Goal: Task Accomplishment & Management: Use online tool/utility

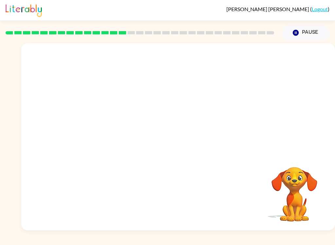
click at [311, 40] on button "Pause Pause" at bounding box center [306, 32] width 48 height 15
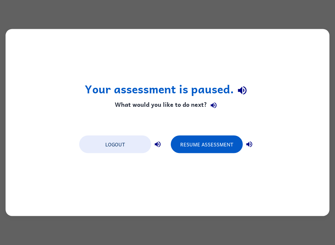
click at [228, 146] on button "Resume Assessment" at bounding box center [207, 145] width 72 height 18
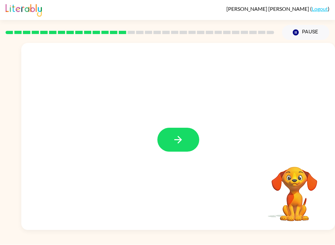
click at [184, 130] on button "button" at bounding box center [179, 140] width 42 height 24
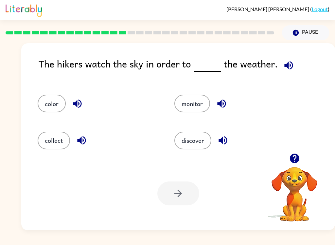
click at [197, 140] on button "discover" at bounding box center [193, 141] width 37 height 18
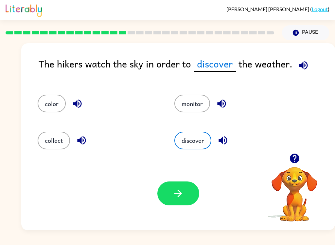
click at [174, 193] on icon "button" at bounding box center [178, 193] width 11 height 11
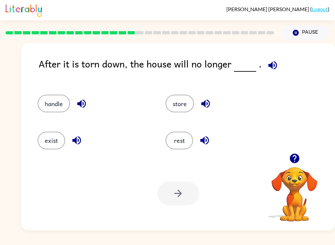
click at [184, 104] on button "store" at bounding box center [180, 104] width 29 height 18
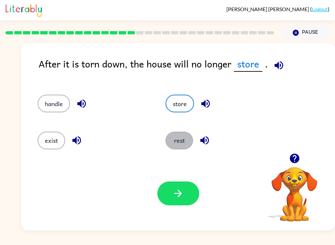
click at [181, 133] on button "rest" at bounding box center [180, 141] width 28 height 18
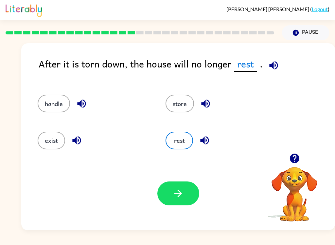
click at [180, 143] on button "rest" at bounding box center [180, 141] width 28 height 18
click at [57, 106] on button "handle" at bounding box center [54, 104] width 32 height 18
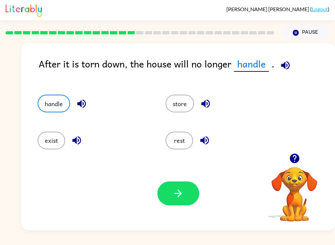
click at [284, 69] on icon "button" at bounding box center [285, 65] width 9 height 9
click at [59, 136] on button "exist" at bounding box center [52, 141] width 28 height 18
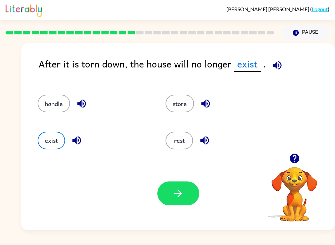
click at [58, 145] on button "exist" at bounding box center [52, 141] width 28 height 18
click at [179, 178] on div "Your browser must support playing .mp4 files to use Literably. Please try using…" at bounding box center [178, 194] width 314 height 74
click at [184, 187] on button "button" at bounding box center [179, 193] width 42 height 24
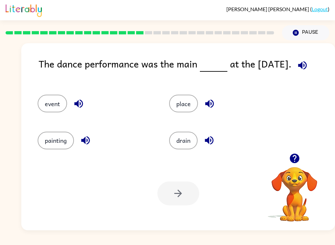
click at [187, 100] on button "place" at bounding box center [183, 104] width 29 height 18
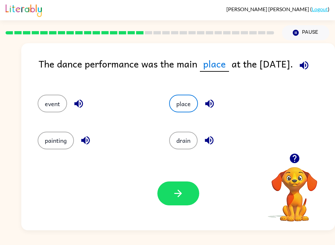
click at [187, 190] on button "button" at bounding box center [179, 193] width 42 height 24
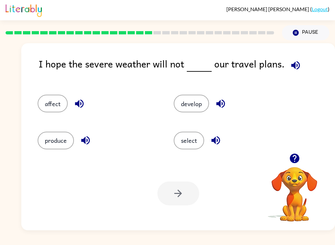
click at [38, 102] on button "affect" at bounding box center [53, 104] width 30 height 18
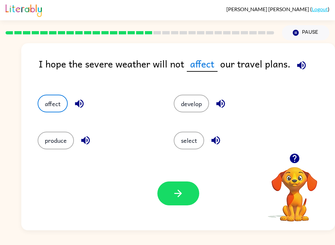
click at [179, 190] on icon "button" at bounding box center [178, 193] width 11 height 11
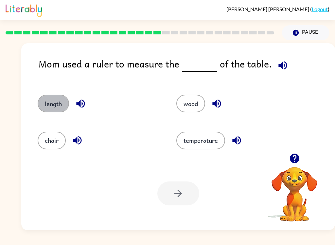
click at [60, 103] on button "length" at bounding box center [53, 104] width 31 height 18
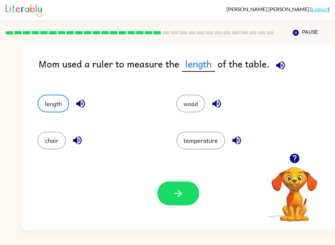
click at [181, 205] on button "button" at bounding box center [179, 193] width 42 height 24
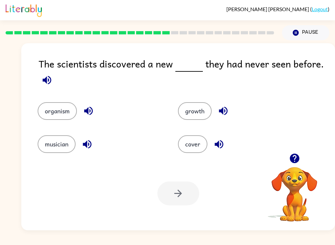
click at [203, 112] on button "growth" at bounding box center [195, 111] width 34 height 18
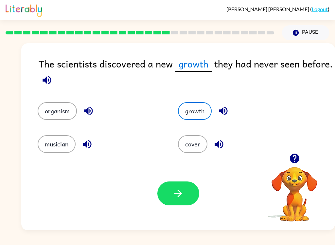
click at [54, 113] on button "organism" at bounding box center [57, 111] width 39 height 18
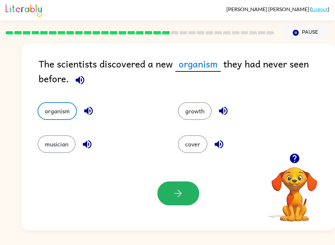
click at [180, 195] on icon "button" at bounding box center [178, 193] width 11 height 11
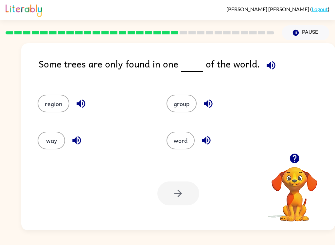
click at [53, 103] on button "region" at bounding box center [54, 104] width 32 height 18
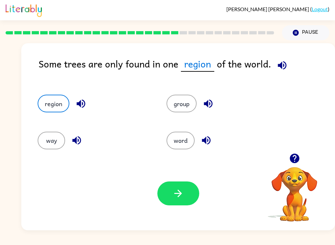
click at [167, 188] on button "button" at bounding box center [179, 193] width 42 height 24
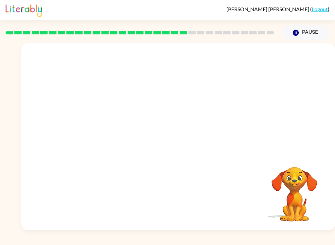
click at [117, 140] on video "Your browser must support playing .mp4 files to use Literably. Please try using…" at bounding box center [178, 98] width 314 height 110
click at [130, 138] on video "Your browser must support playing .mp4 files to use Literably. Please try using…" at bounding box center [178, 98] width 314 height 110
click at [118, 138] on video "Your browser must support playing .mp4 files to use Literably. Please try using…" at bounding box center [178, 98] width 314 height 110
click at [124, 129] on video "Your browser must support playing .mp4 files to use Literably. Please try using…" at bounding box center [178, 98] width 314 height 110
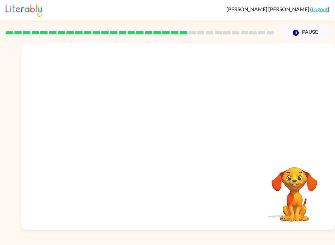
click at [122, 129] on video "Your browser must support playing .mp4 files to use Literably. Please try using…" at bounding box center [178, 98] width 314 height 110
click at [121, 129] on video "Your browser must support playing .mp4 files to use Literably. Please try using…" at bounding box center [178, 98] width 314 height 110
click at [123, 132] on video "Your browser must support playing .mp4 files to use Literably. Please try using…" at bounding box center [178, 98] width 314 height 110
click at [124, 128] on video "Your browser must support playing .mp4 files to use Literably. Please try using…" at bounding box center [178, 98] width 314 height 110
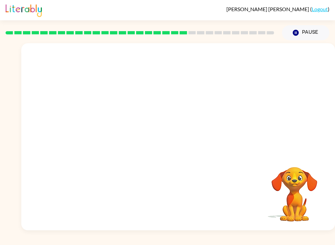
click at [124, 128] on video "Your browser must support playing .mp4 files to use Literably. Please try using…" at bounding box center [178, 98] width 314 height 110
click at [124, 132] on video "Your browser must support playing .mp4 files to use Literably. Please try using…" at bounding box center [178, 98] width 314 height 110
click at [129, 136] on video "Your browser must support playing .mp4 files to use Literably. Please try using…" at bounding box center [178, 98] width 314 height 110
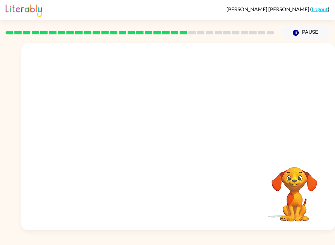
click at [127, 131] on video "Your browser must support playing .mp4 files to use Literably. Please try using…" at bounding box center [178, 98] width 314 height 110
click at [138, 132] on video "Your browser must support playing .mp4 files to use Literably. Please try using…" at bounding box center [178, 98] width 314 height 110
click at [134, 133] on video "Your browser must support playing .mp4 files to use Literably. Please try using…" at bounding box center [178, 98] width 314 height 110
click at [119, 128] on video "Your browser must support playing .mp4 files to use Literably. Please try using…" at bounding box center [178, 98] width 314 height 110
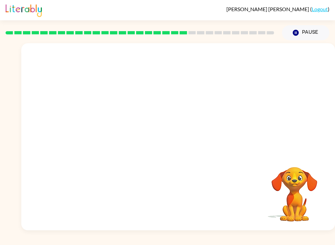
click at [116, 136] on video "Your browser must support playing .mp4 files to use Literably. Please try using…" at bounding box center [178, 98] width 314 height 110
click at [115, 136] on video "Your browser must support playing .mp4 files to use Literably. Please try using…" at bounding box center [178, 98] width 314 height 110
click at [132, 113] on video "Your browser must support playing .mp4 files to use Literably. Please try using…" at bounding box center [178, 98] width 314 height 110
click at [136, 123] on video "Your browser must support playing .mp4 files to use Literably. Please try using…" at bounding box center [178, 98] width 314 height 110
click at [136, 122] on video "Your browser must support playing .mp4 files to use Literably. Please try using…" at bounding box center [178, 98] width 314 height 110
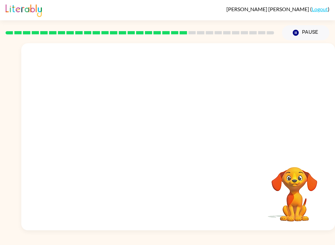
click at [135, 135] on video "Your browser must support playing .mp4 files to use Literably. Please try using…" at bounding box center [178, 98] width 314 height 110
click at [133, 130] on video "Your browser must support playing .mp4 files to use Literably. Please try using…" at bounding box center [178, 98] width 314 height 110
click at [121, 141] on video "Your browser must support playing .mp4 files to use Literably. Please try using…" at bounding box center [178, 98] width 314 height 110
click at [131, 128] on video "Your browser must support playing .mp4 files to use Literably. Please try using…" at bounding box center [178, 98] width 314 height 110
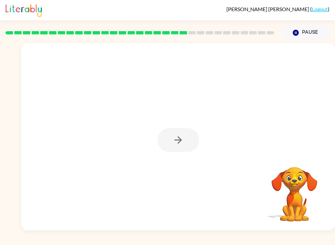
click at [192, 138] on div at bounding box center [179, 140] width 42 height 24
click at [210, 118] on div at bounding box center [178, 136] width 314 height 187
click at [198, 125] on div at bounding box center [178, 136] width 314 height 187
click at [193, 138] on button "button" at bounding box center [179, 140] width 42 height 24
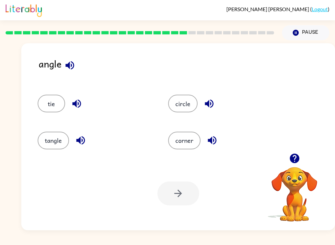
click at [44, 141] on button "tangle" at bounding box center [53, 141] width 31 height 18
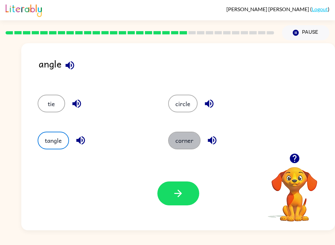
click at [191, 140] on button "corner" at bounding box center [184, 141] width 32 height 18
click at [177, 201] on button "button" at bounding box center [179, 193] width 42 height 24
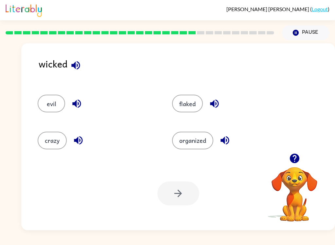
click at [190, 145] on button "organized" at bounding box center [192, 141] width 41 height 18
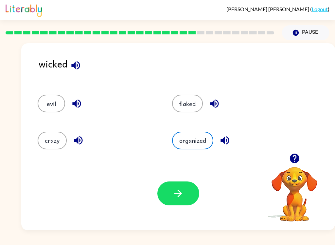
click at [180, 196] on icon "button" at bounding box center [178, 193] width 11 height 11
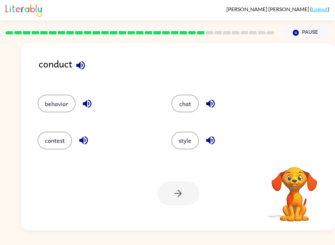
click at [62, 106] on button "behavior" at bounding box center [57, 104] width 38 height 18
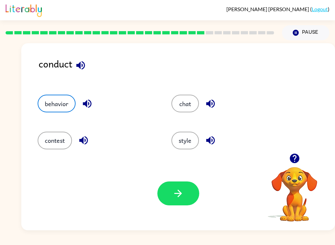
click at [180, 204] on button "button" at bounding box center [179, 193] width 42 height 24
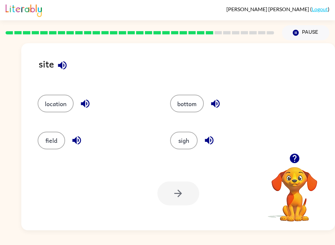
click at [191, 139] on button "sigh" at bounding box center [184, 141] width 28 height 18
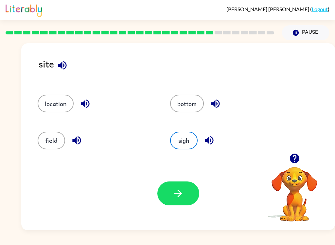
click at [183, 209] on div "Your browser must support playing .mp4 files to use Literably. Please try using…" at bounding box center [178, 194] width 314 height 74
click at [191, 195] on button "button" at bounding box center [179, 193] width 42 height 24
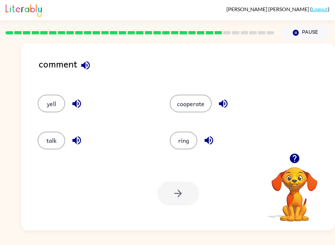
click at [52, 145] on button "talk" at bounding box center [52, 141] width 28 height 18
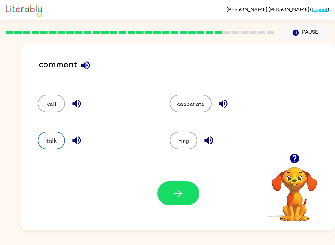
click at [180, 193] on icon "button" at bounding box center [178, 193] width 11 height 11
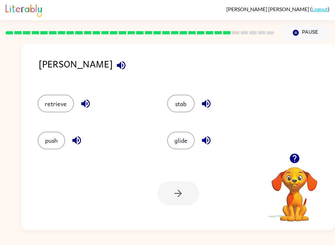
click at [180, 134] on button "glide" at bounding box center [181, 141] width 28 height 18
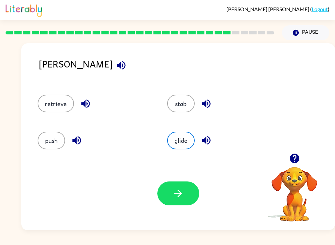
click at [190, 103] on button "stab" at bounding box center [181, 104] width 28 height 18
click at [168, 192] on button "button" at bounding box center [179, 193] width 42 height 24
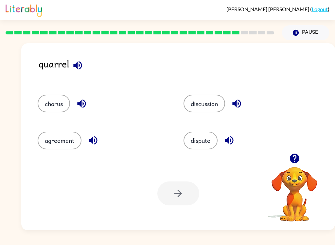
click at [209, 96] on button "discussion" at bounding box center [205, 104] width 42 height 18
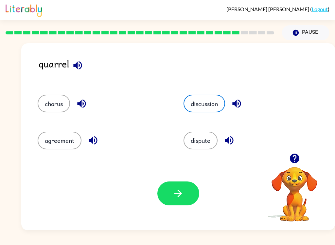
click at [172, 196] on button "button" at bounding box center [179, 193] width 42 height 24
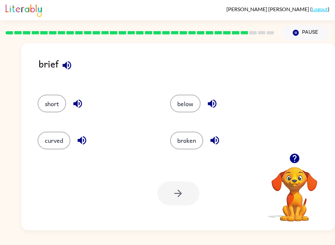
click at [52, 109] on button "short" at bounding box center [52, 104] width 29 height 18
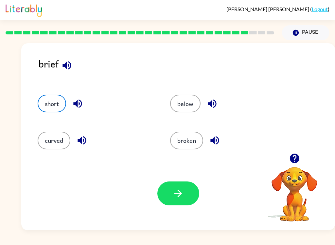
click at [200, 140] on button "broken" at bounding box center [186, 141] width 33 height 18
click at [176, 194] on icon "button" at bounding box center [179, 194] width 8 height 8
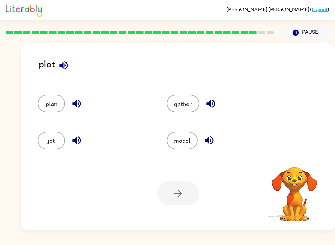
click at [186, 142] on button "model" at bounding box center [182, 141] width 31 height 18
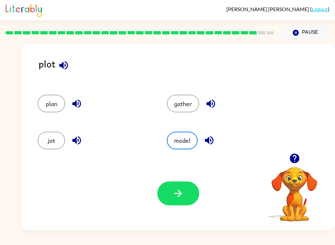
click at [183, 198] on icon "button" at bounding box center [178, 193] width 11 height 11
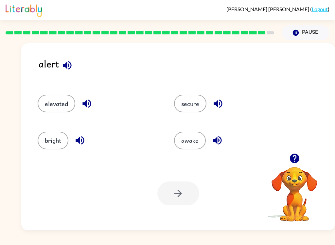
click at [225, 124] on div "awake" at bounding box center [230, 137] width 137 height 37
click at [188, 143] on button "awake" at bounding box center [190, 141] width 32 height 18
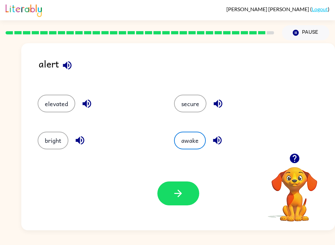
click at [176, 205] on button "button" at bounding box center [179, 193] width 42 height 24
